Goal: Task Accomplishment & Management: Use online tool/utility

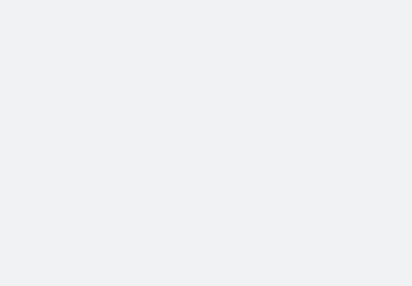
click at [102, 43] on body at bounding box center [206, 143] width 412 height 286
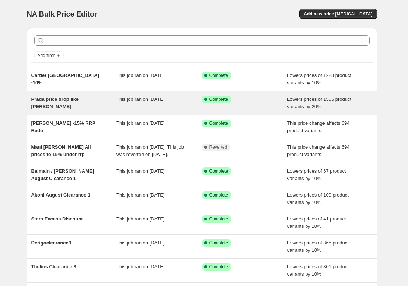
click at [94, 107] on div "Prada price drop like [PERSON_NAME]" at bounding box center [73, 103] width 85 height 15
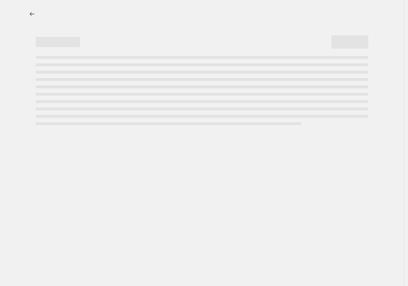
select select "percentage"
select select "remove"
select select "vendor"
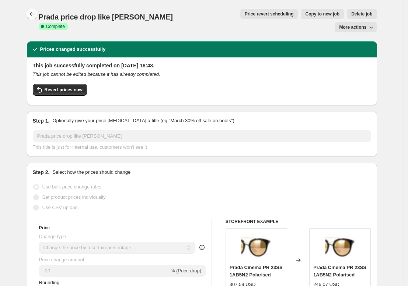
click at [33, 14] on icon "Price change jobs" at bounding box center [31, 13] width 7 height 7
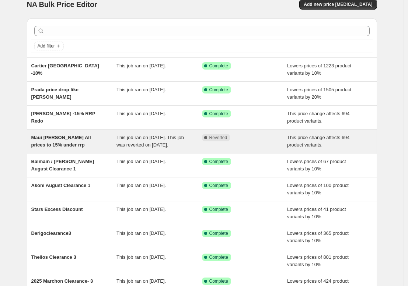
scroll to position [6, 0]
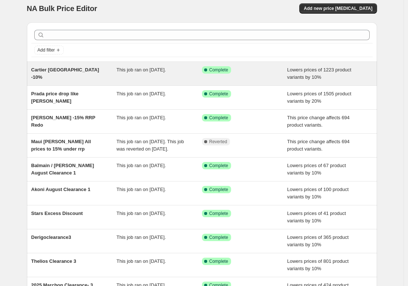
click at [100, 72] on div "Cartier [GEOGRAPHIC_DATA] -10%" at bounding box center [73, 73] width 85 height 15
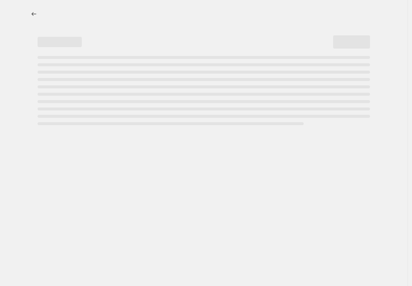
select select "percentage"
select select "remove"
select select "vendor"
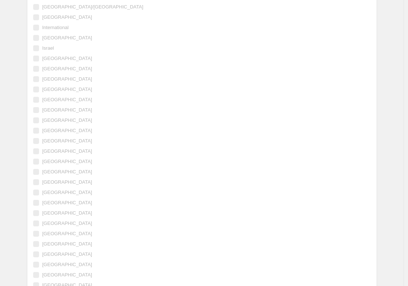
scroll to position [1089, 0]
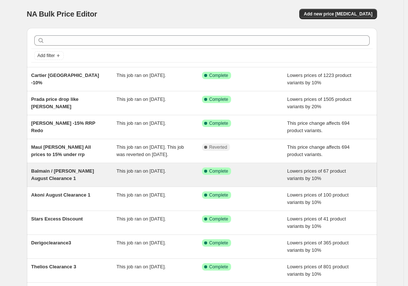
click at [102, 182] on div "Balmain / [PERSON_NAME] August Clearance 1" at bounding box center [73, 175] width 85 height 15
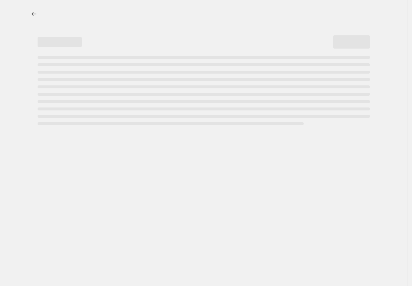
select select "percentage"
select select "no_change"
select select "tag"
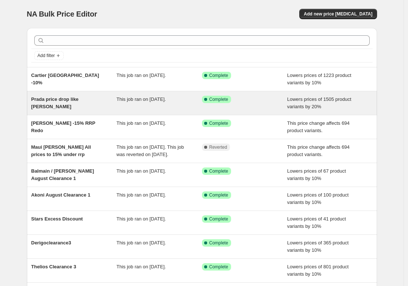
click at [84, 106] on div "Prada price drop like [PERSON_NAME]" at bounding box center [73, 103] width 85 height 15
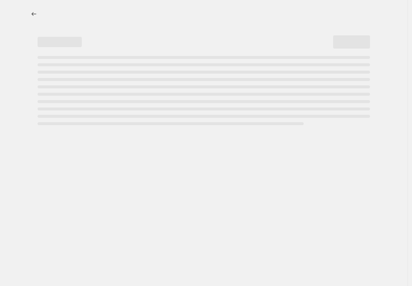
select select "percentage"
select select "remove"
select select "vendor"
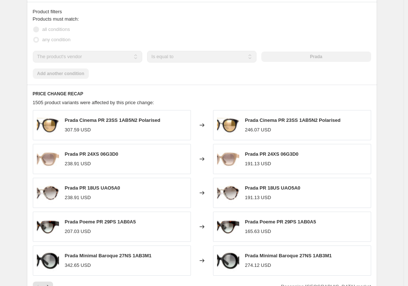
scroll to position [491, 0]
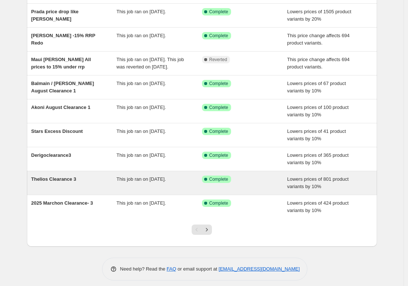
scroll to position [85, 0]
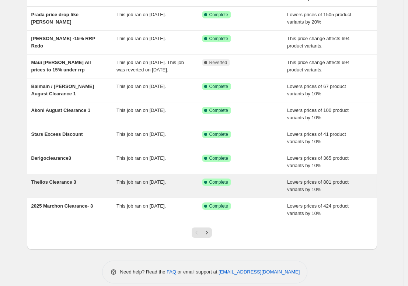
click at [90, 193] on div "Thelios Clearance 3" at bounding box center [73, 186] width 85 height 15
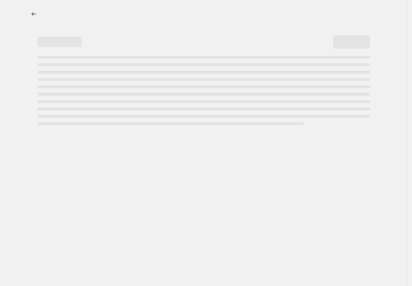
select select "percentage"
select select "no_change"
select select "tag"
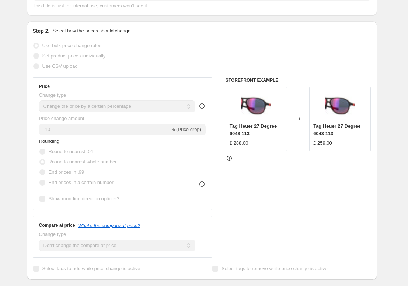
scroll to position [20, 0]
